Goal: Communication & Community: Participate in discussion

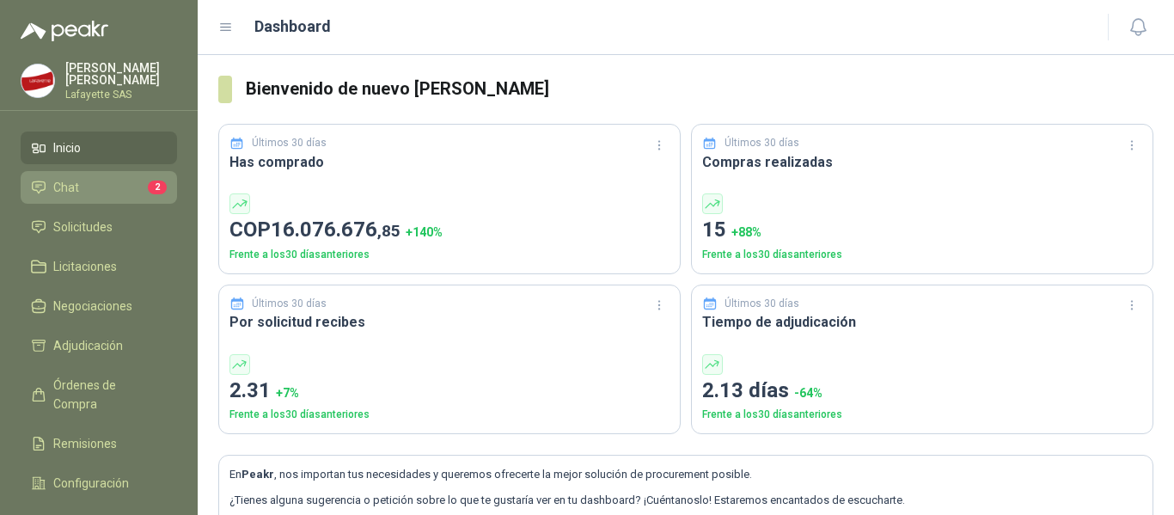
click at [92, 186] on li "Chat 2" at bounding box center [99, 187] width 136 height 19
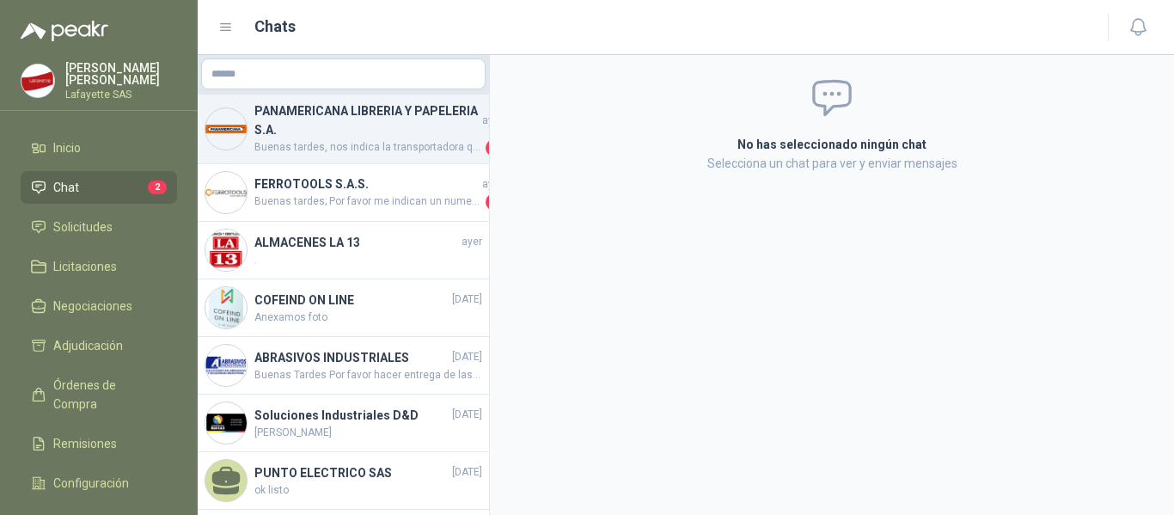
click at [374, 137] on h4 "PANAMERICANA LIBRERIA Y PAPELERIA S.A." at bounding box center [366, 120] width 224 height 38
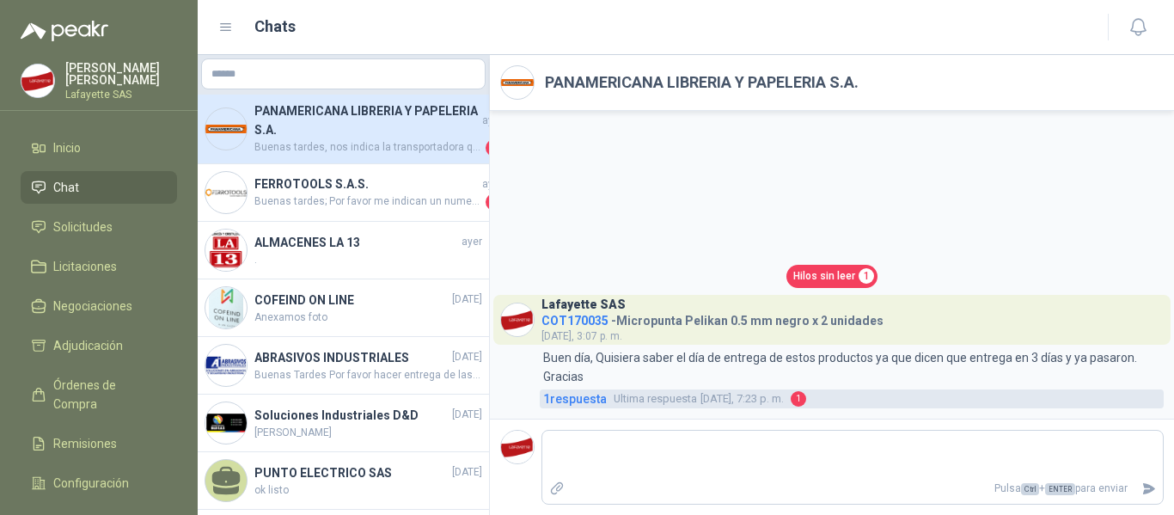
click at [800, 406] on link "1 respuesta Ultima respuesta [DATE], 7:23 p. m. 1" at bounding box center [852, 398] width 624 height 19
